Goal: Use online tool/utility: Use online tool/utility

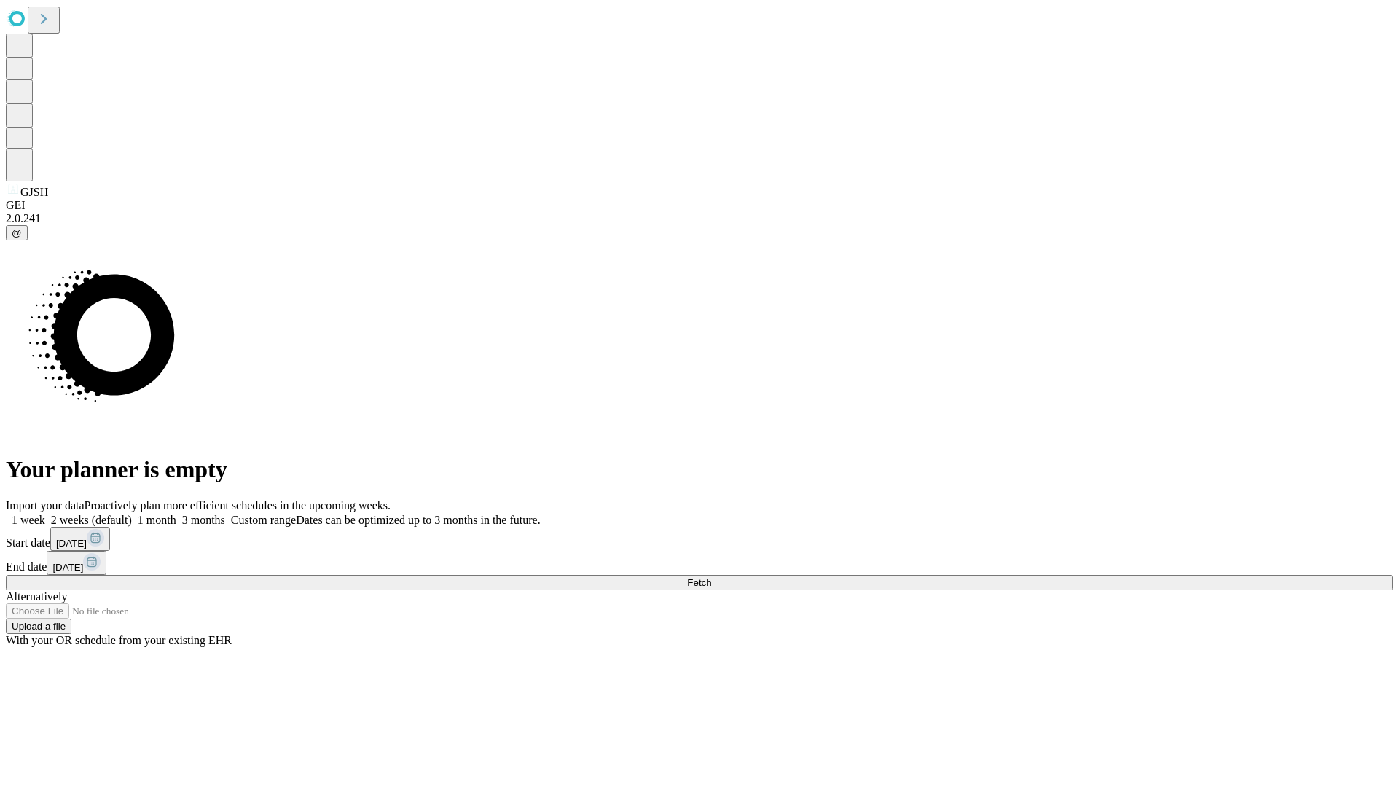
click at [711, 577] on span "Fetch" at bounding box center [699, 582] width 24 height 11
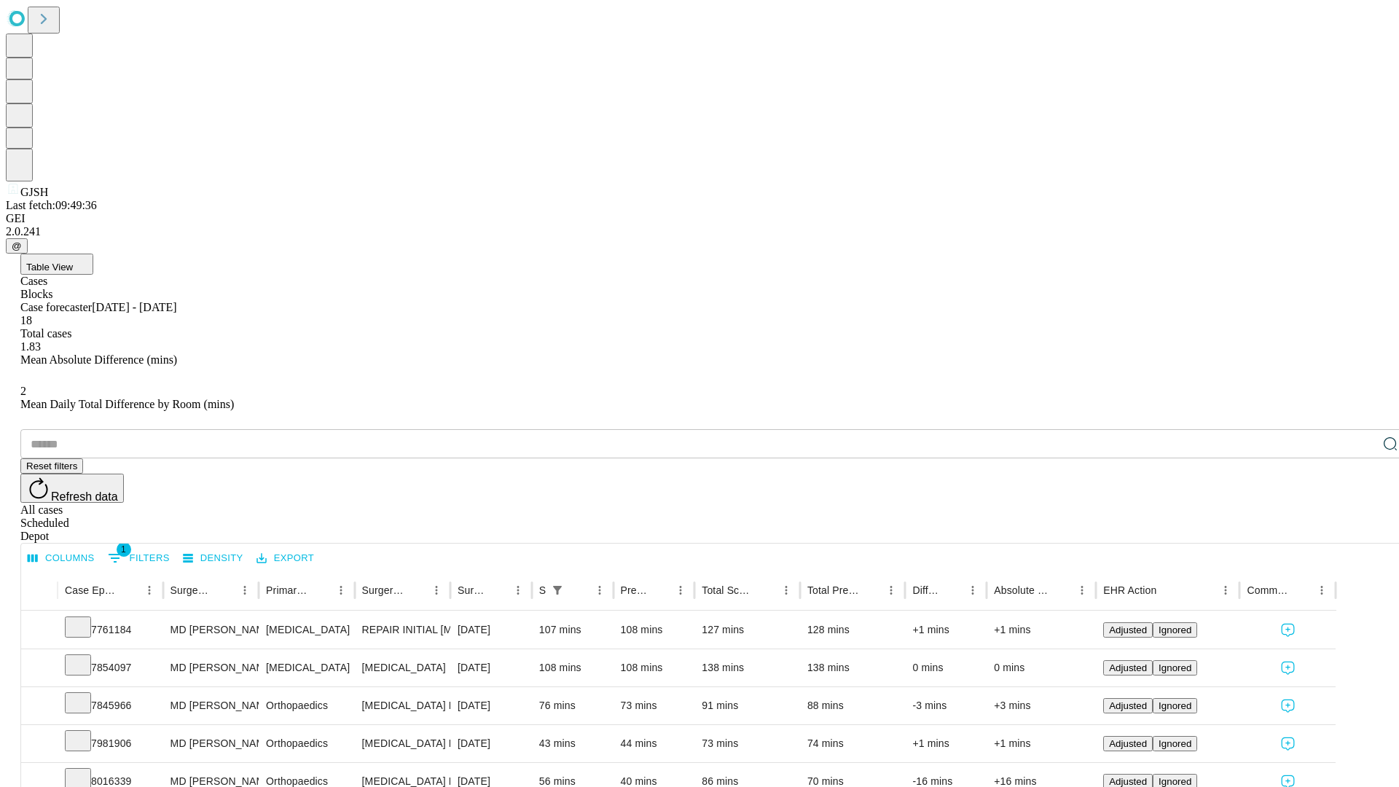
click at [73, 262] on span "Table View" at bounding box center [49, 267] width 47 height 11
